Goal: Task Accomplishment & Management: Manage account settings

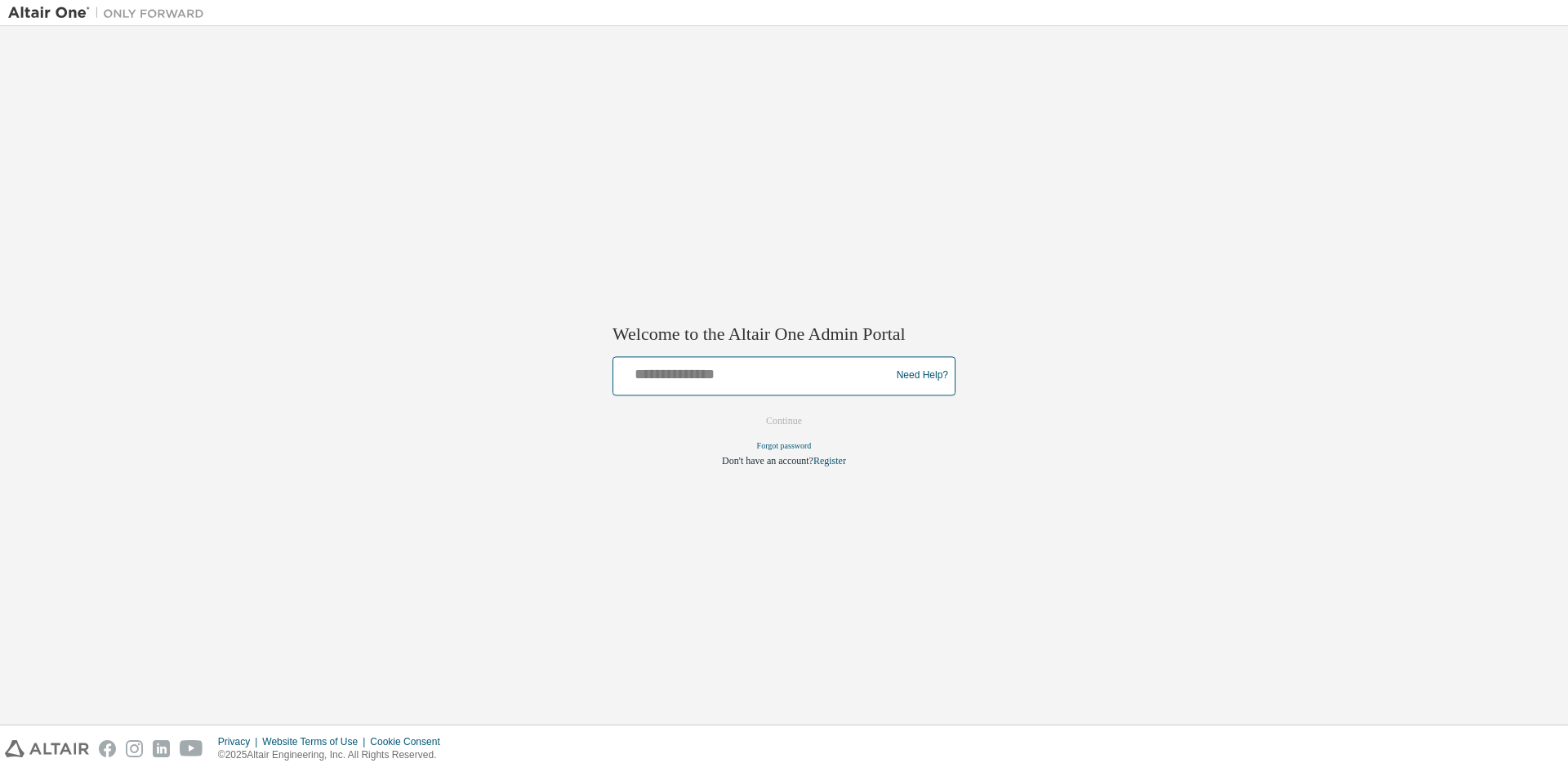
click at [678, 374] on input "text" at bounding box center [754, 372] width 269 height 24
type input "**********"
click at [786, 418] on button "Continue" at bounding box center [784, 420] width 71 height 25
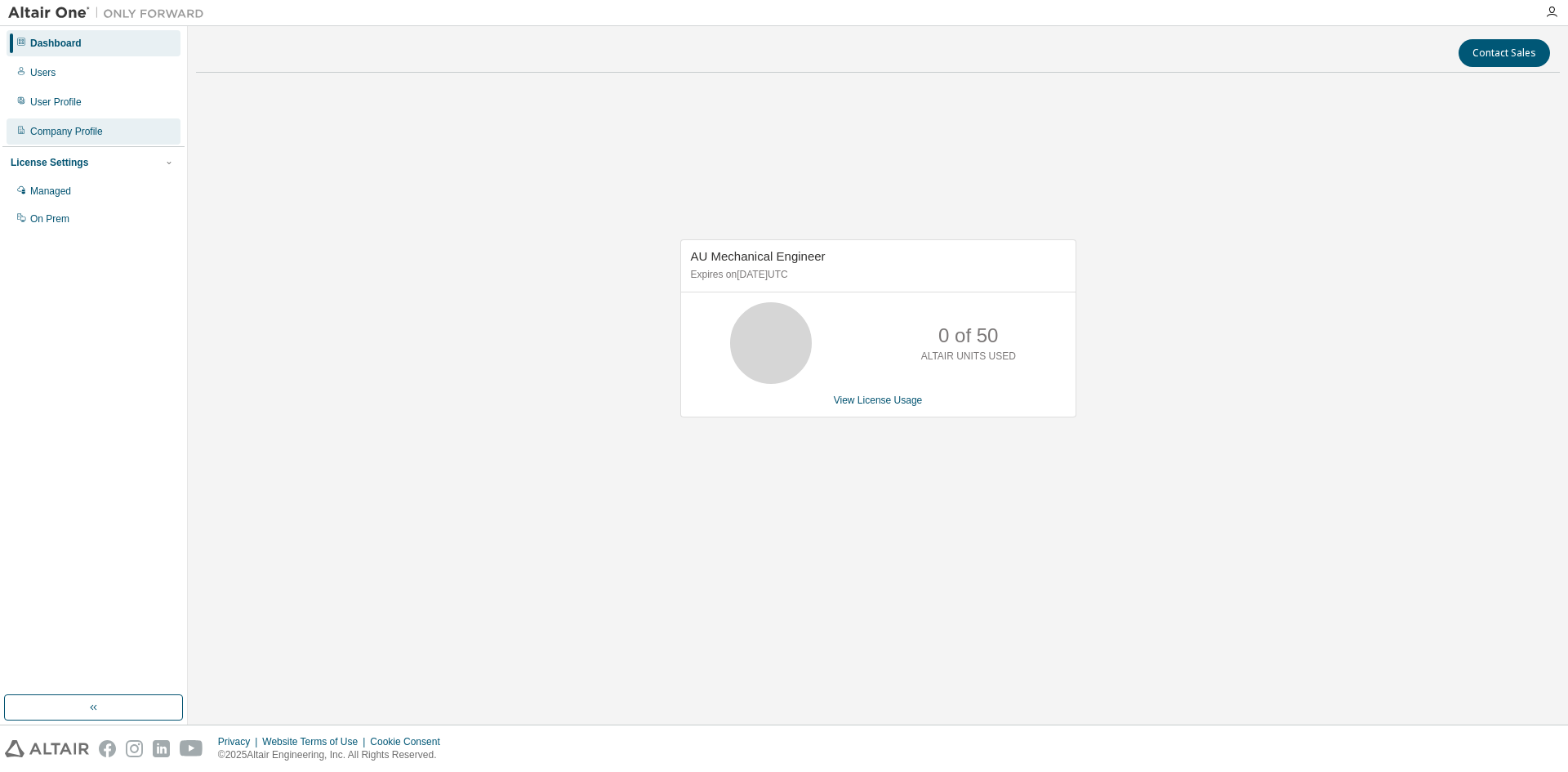
click at [73, 138] on div "Company Profile" at bounding box center [94, 131] width 174 height 26
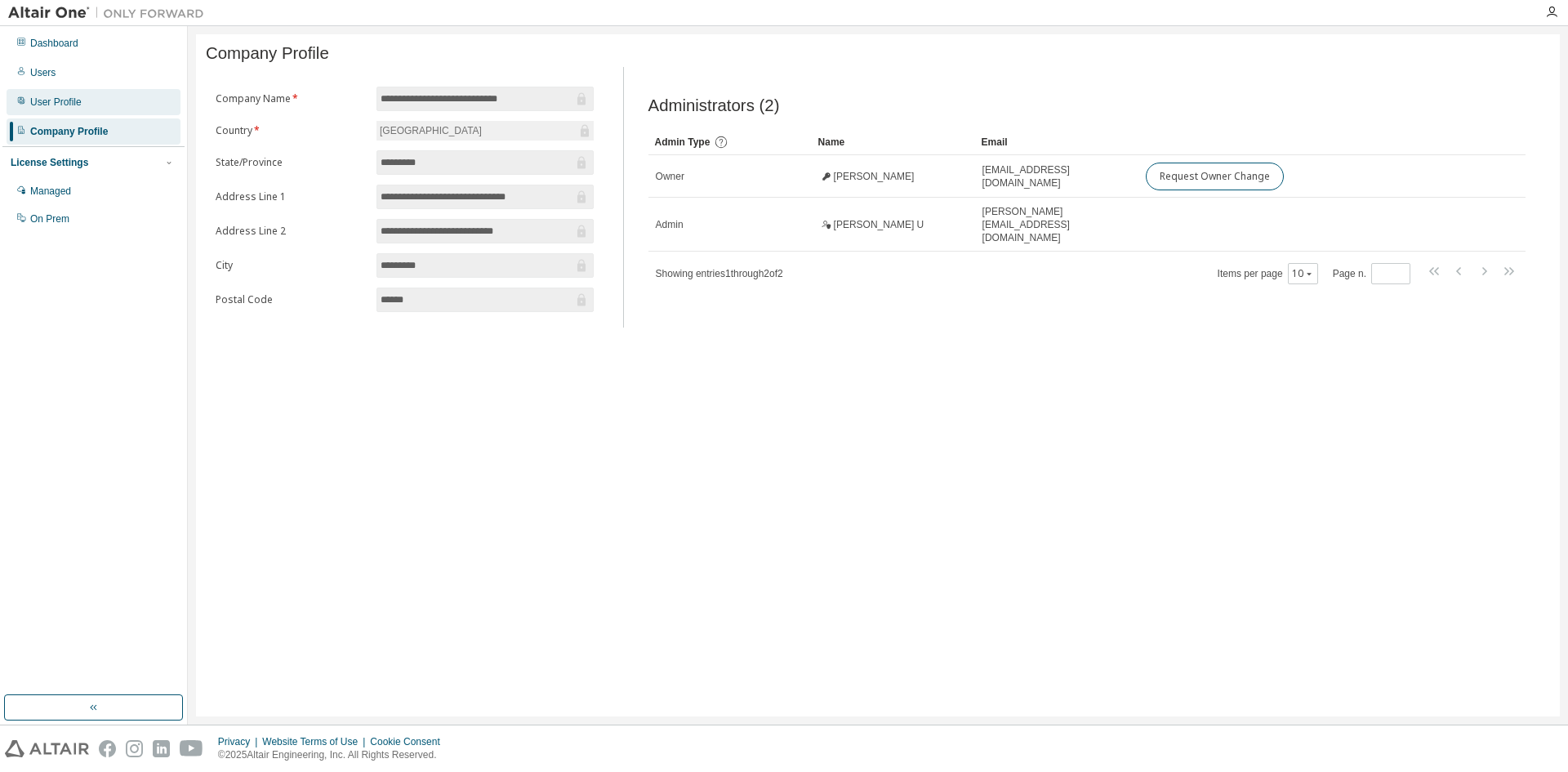
click at [70, 107] on div "User Profile" at bounding box center [56, 101] width 52 height 13
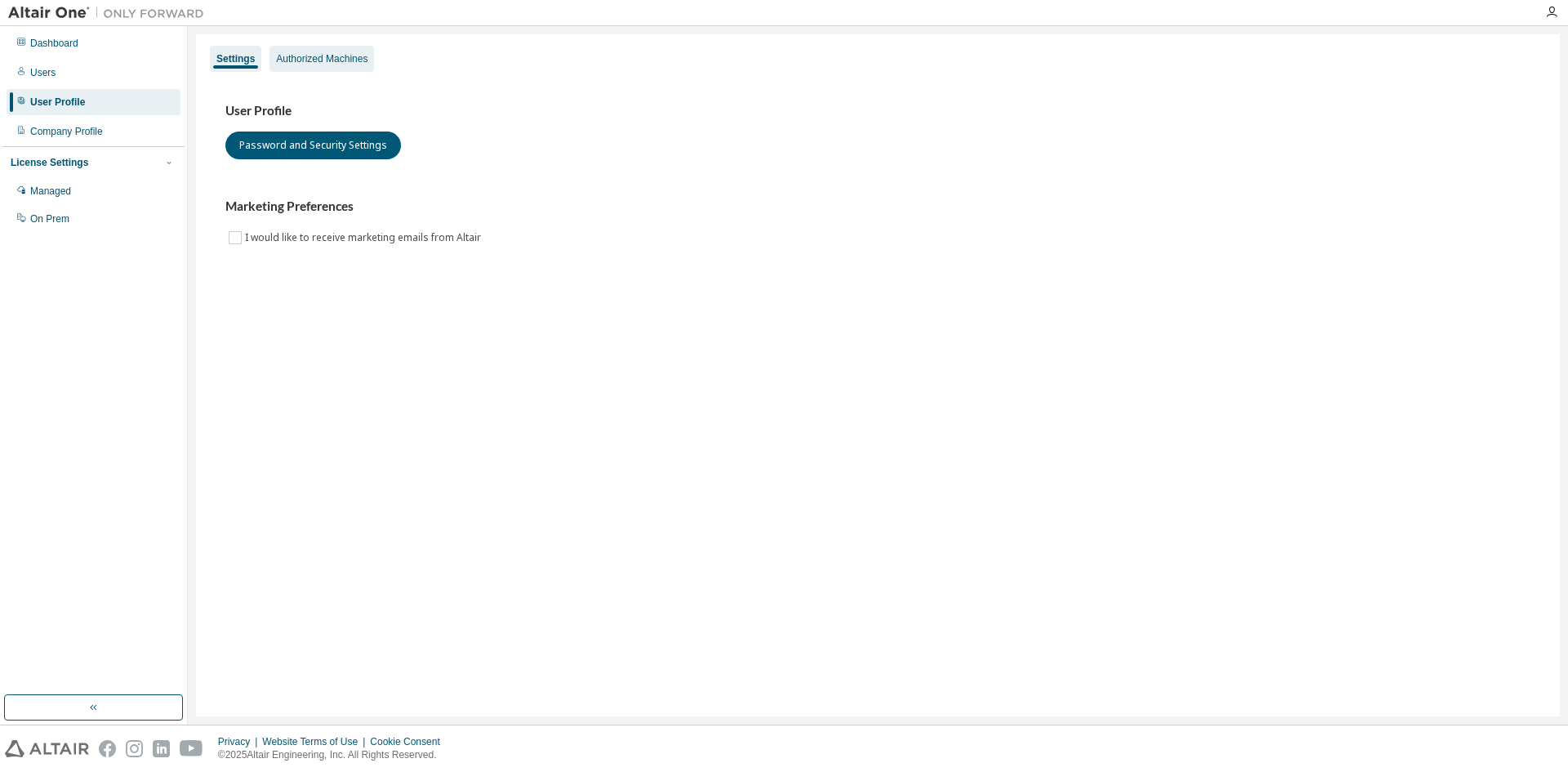
click at [363, 55] on div "Authorized Machines" at bounding box center [321, 59] width 92 height 13
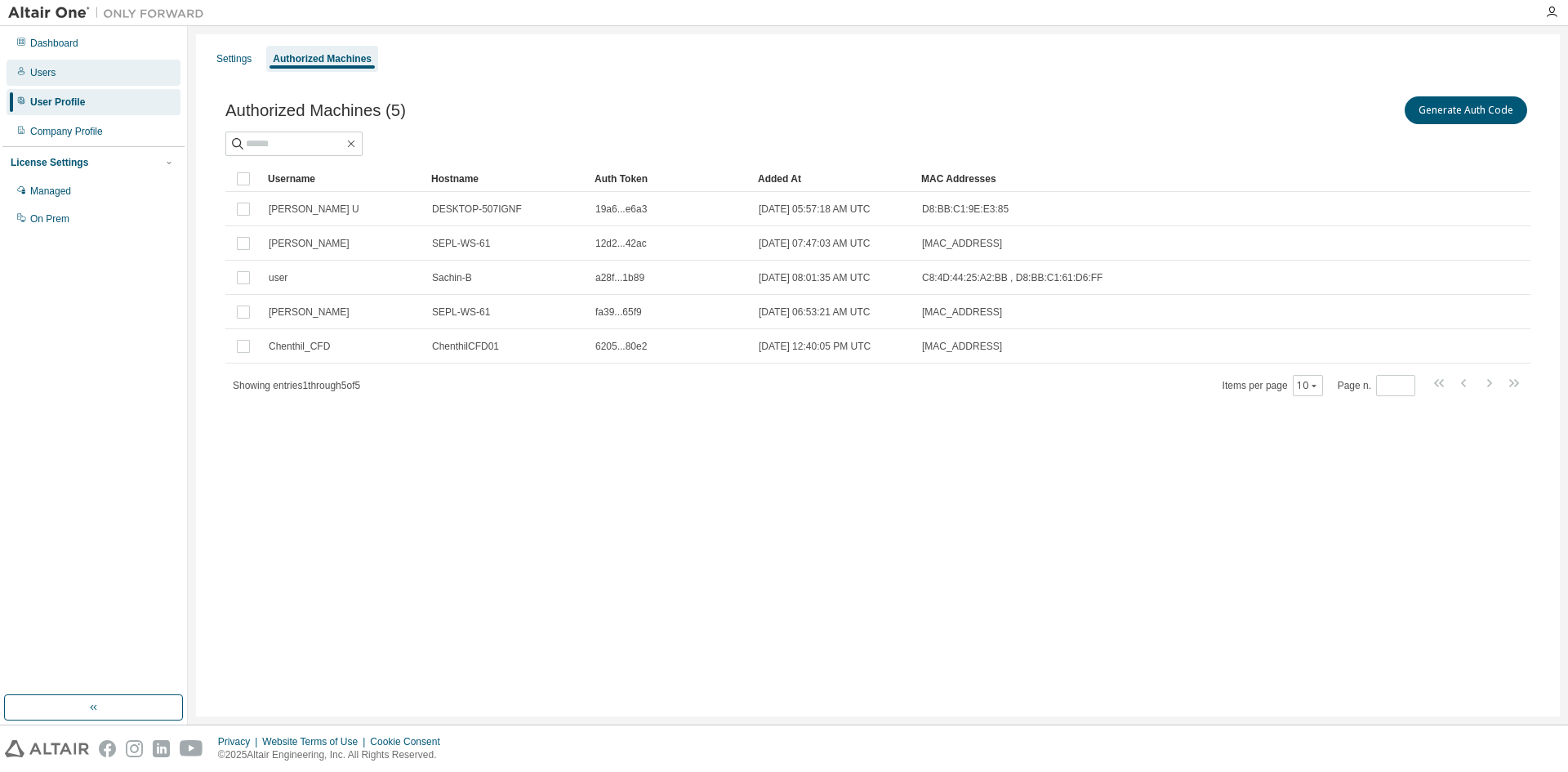
click at [40, 70] on div "Users" at bounding box center [42, 72] width 25 height 13
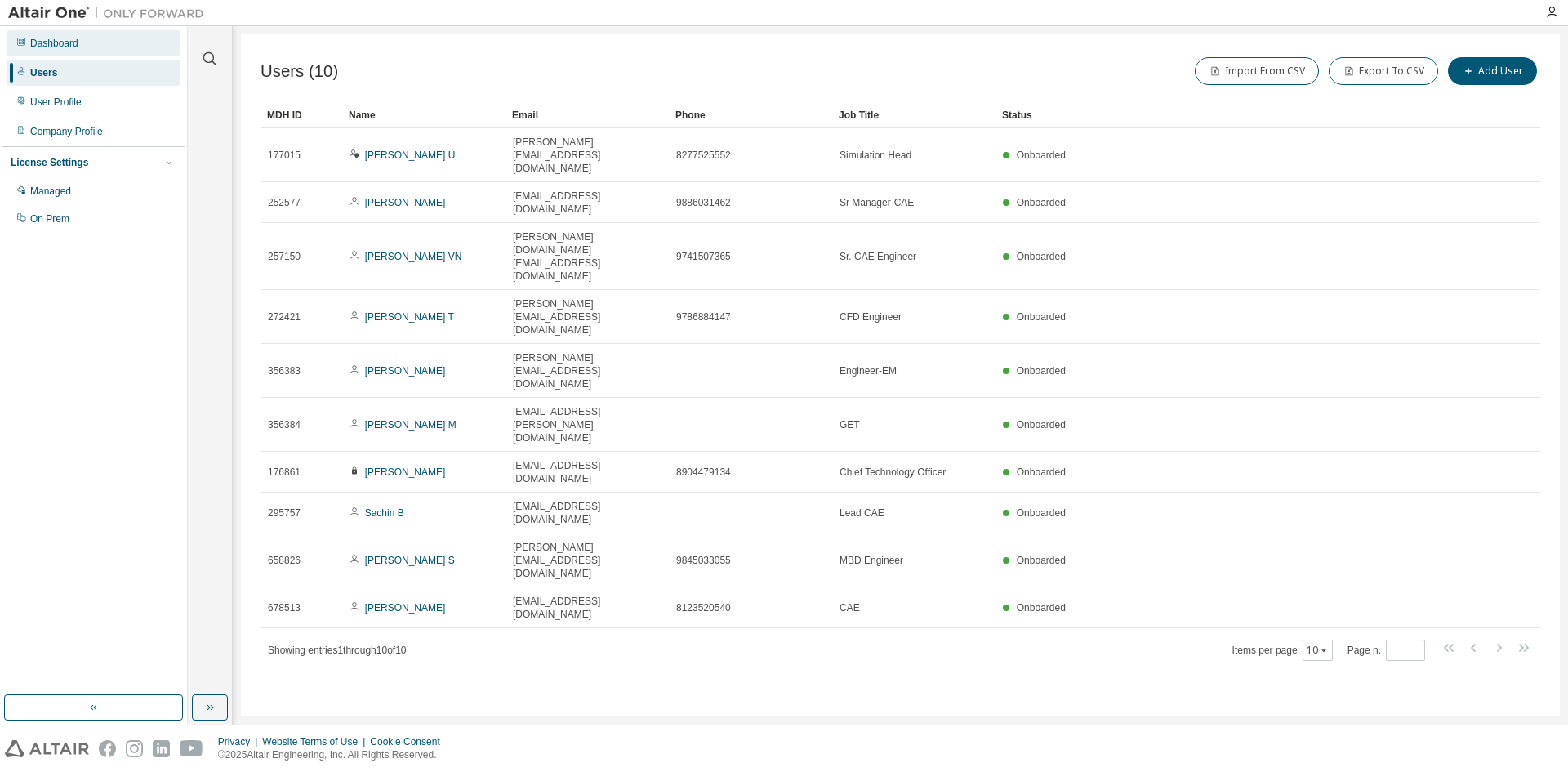
click at [55, 47] on div "Dashboard" at bounding box center [54, 43] width 48 height 13
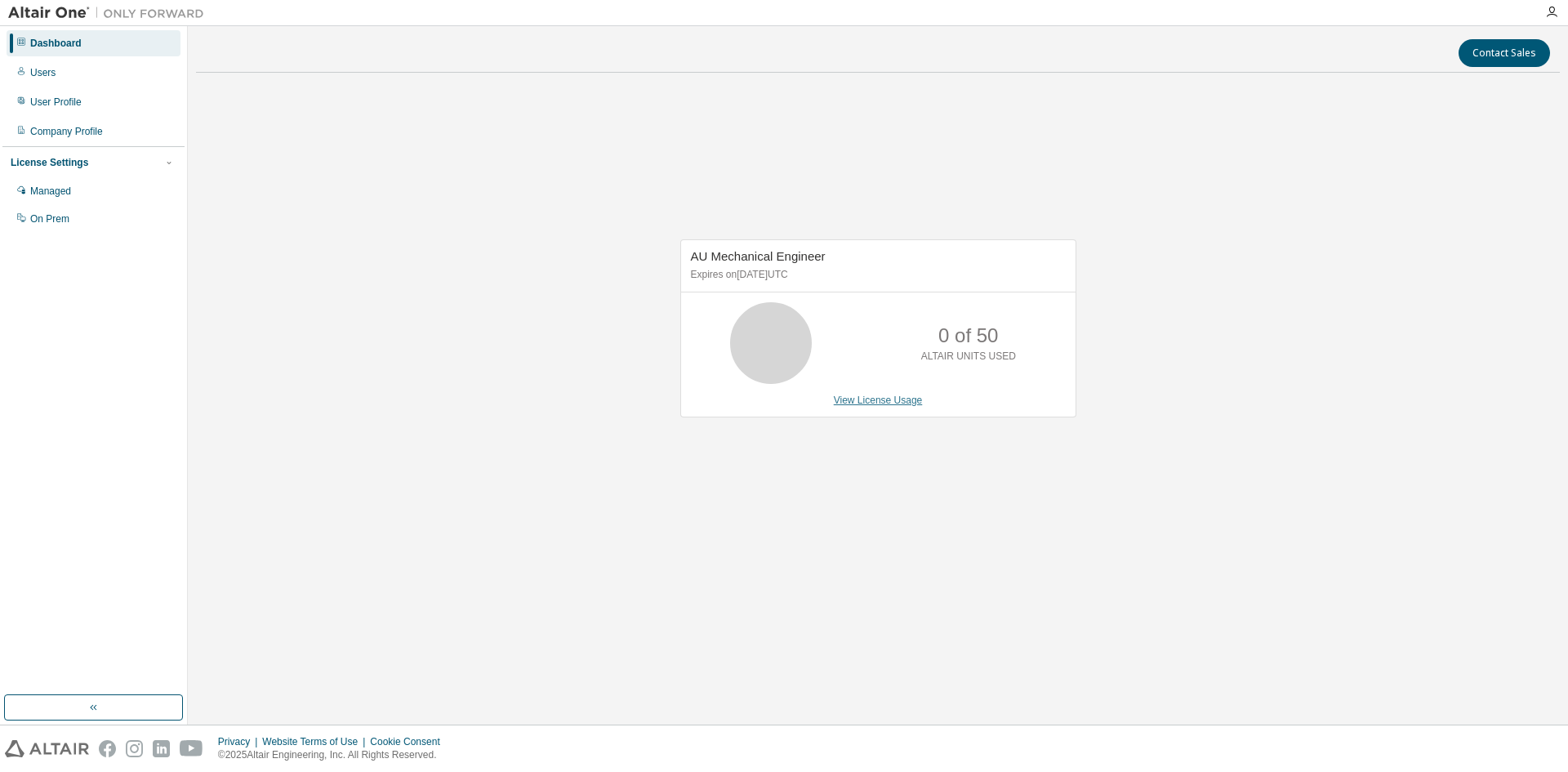
click at [874, 406] on link "View License Usage" at bounding box center [878, 400] width 89 height 11
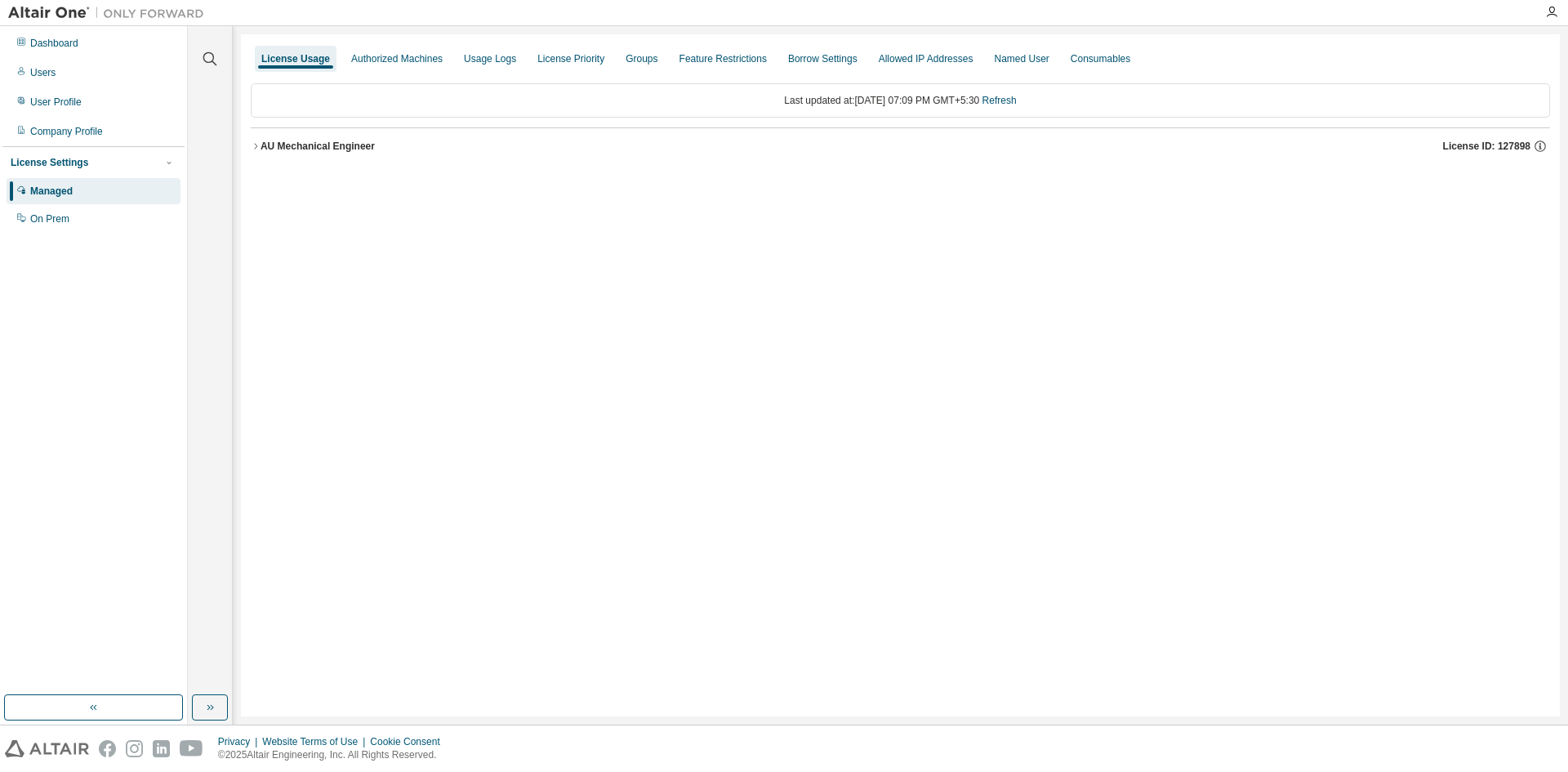
click at [254, 144] on icon "button" at bounding box center [256, 146] width 10 height 10
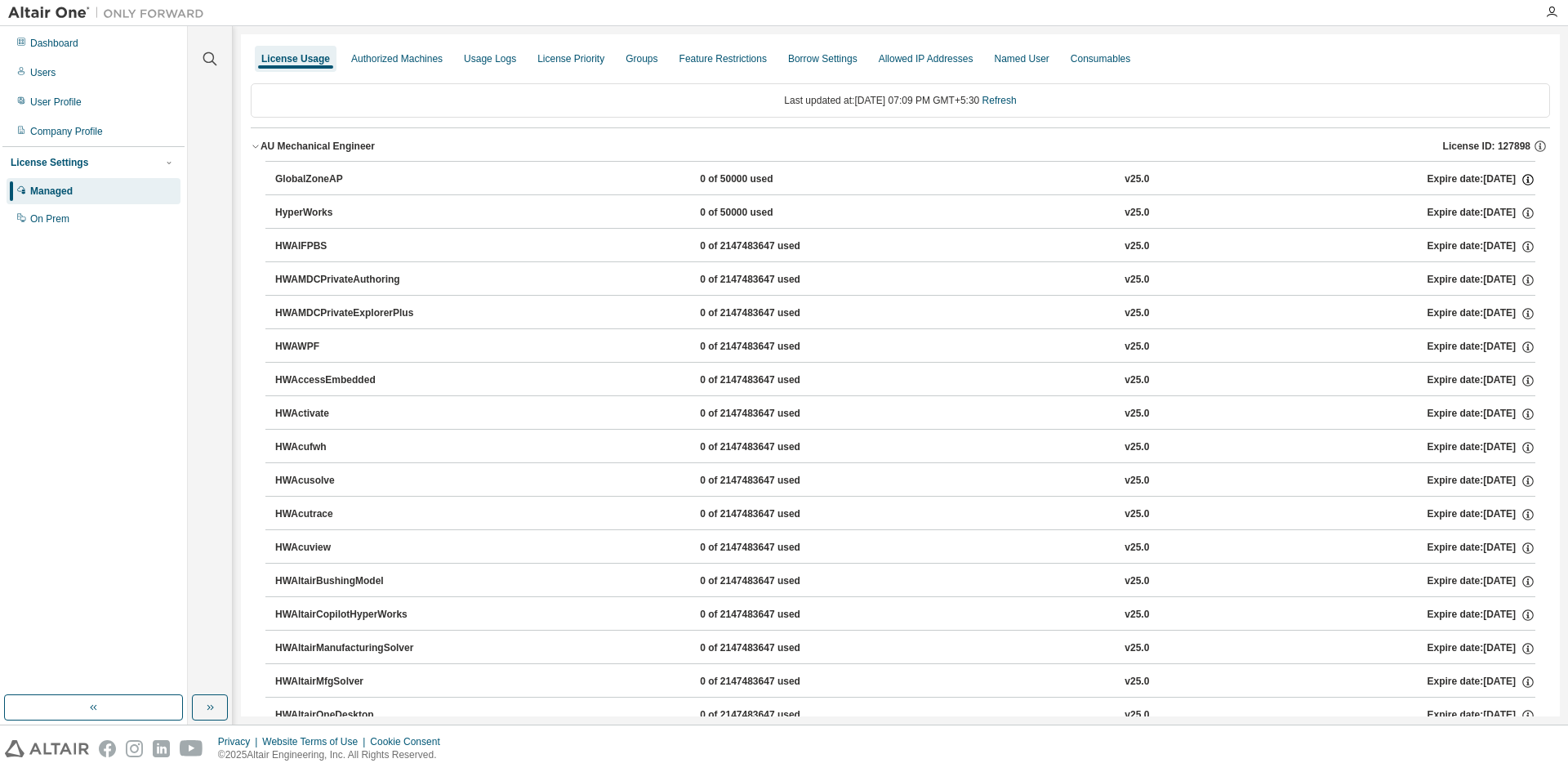
click at [1521, 180] on icon "button" at bounding box center [1528, 179] width 15 height 15
drag, startPoint x: 1475, startPoint y: 225, endPoint x: 1550, endPoint y: 230, distance: 75.2
click at [1550, 230] on body "Dashboard Users User Profile Company Profile License Settings Managed On Prem C…" at bounding box center [784, 386] width 1568 height 772
click at [1263, 233] on button "HWAIFPBS 0 of 2147483647 used v25.0 Expire date: [DATE]" at bounding box center [905, 247] width 1261 height 36
click at [1303, 139] on div "AU Mechanical Engineer License ID: 127898" at bounding box center [905, 146] width 1289 height 15
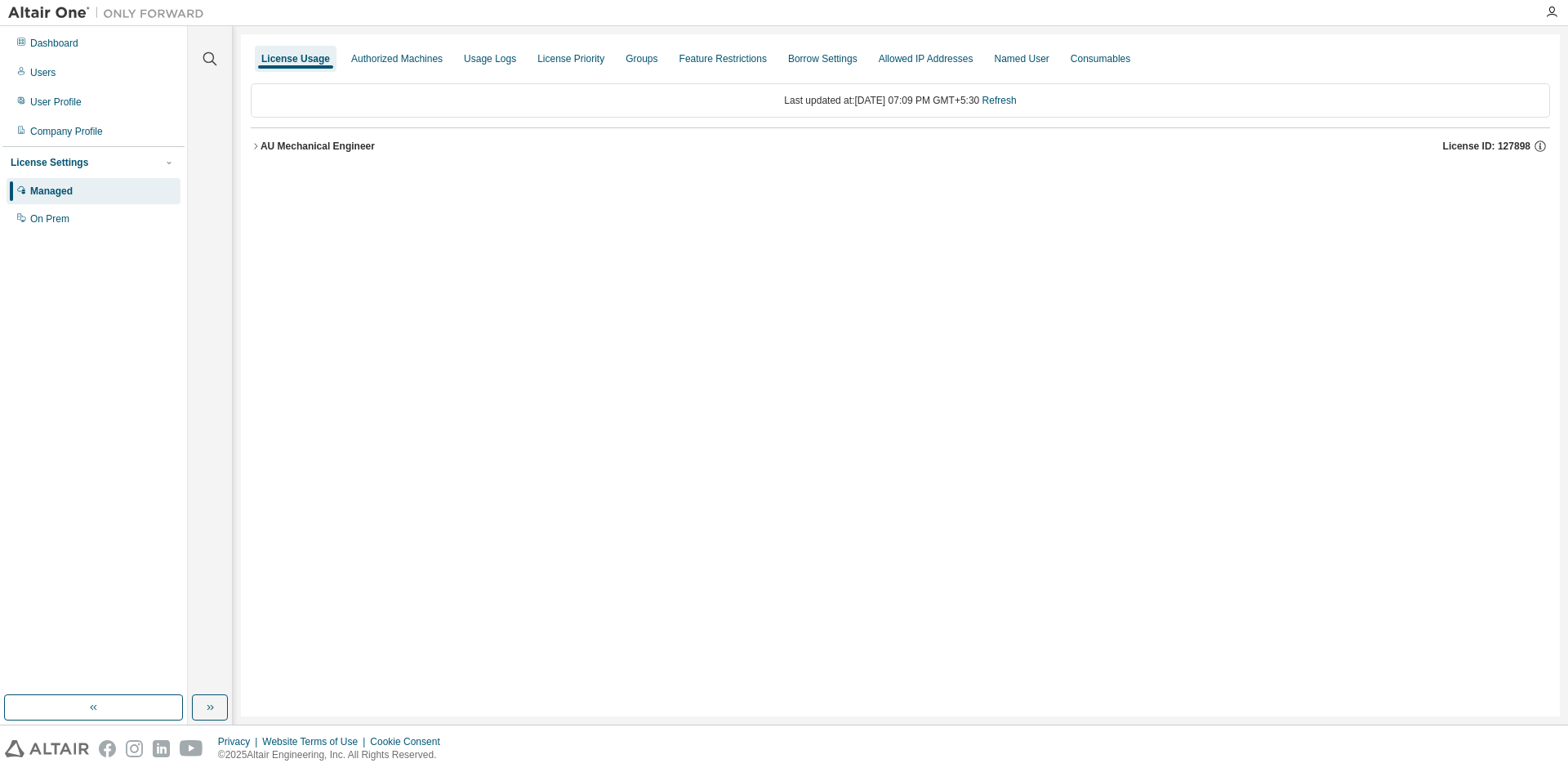
click at [258, 143] on icon "button" at bounding box center [256, 146] width 10 height 10
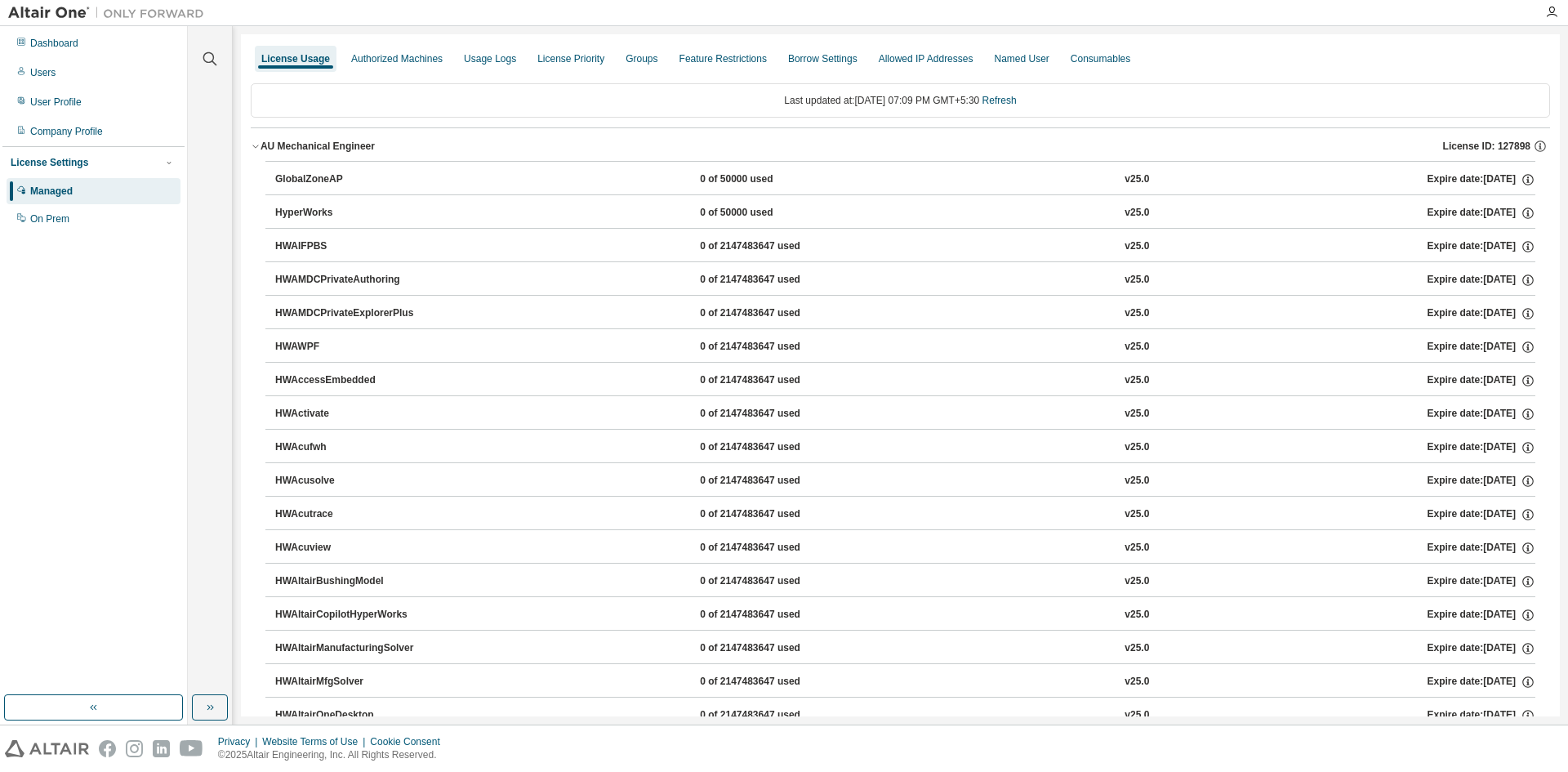
click at [1308, 249] on div "HWAIFPBS 0 of 2147483647 used v25.0 Expire date: [DATE]" at bounding box center [905, 247] width 1261 height 15
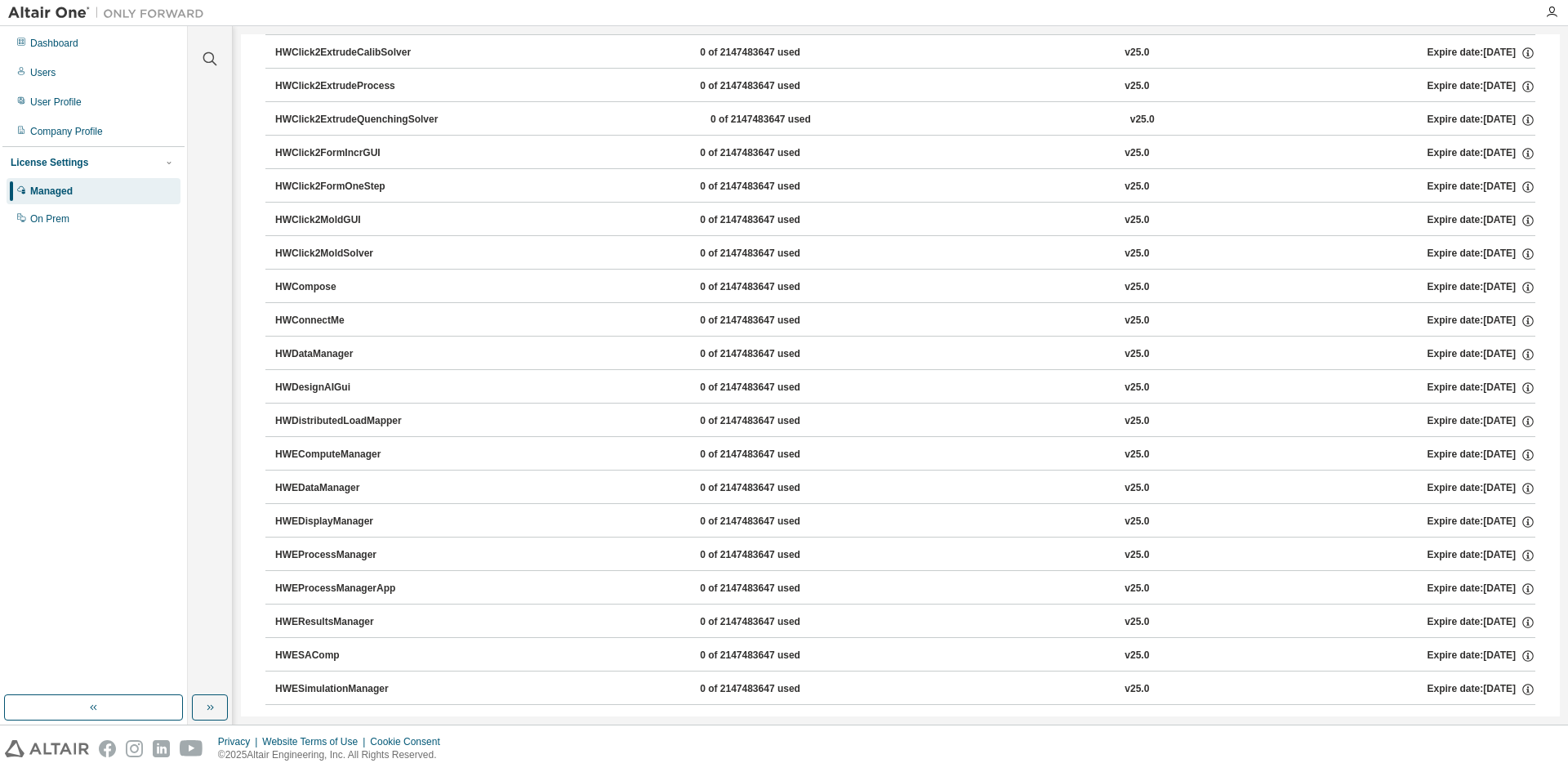
scroll to position [817, 0]
